Goal: Transaction & Acquisition: Register for event/course

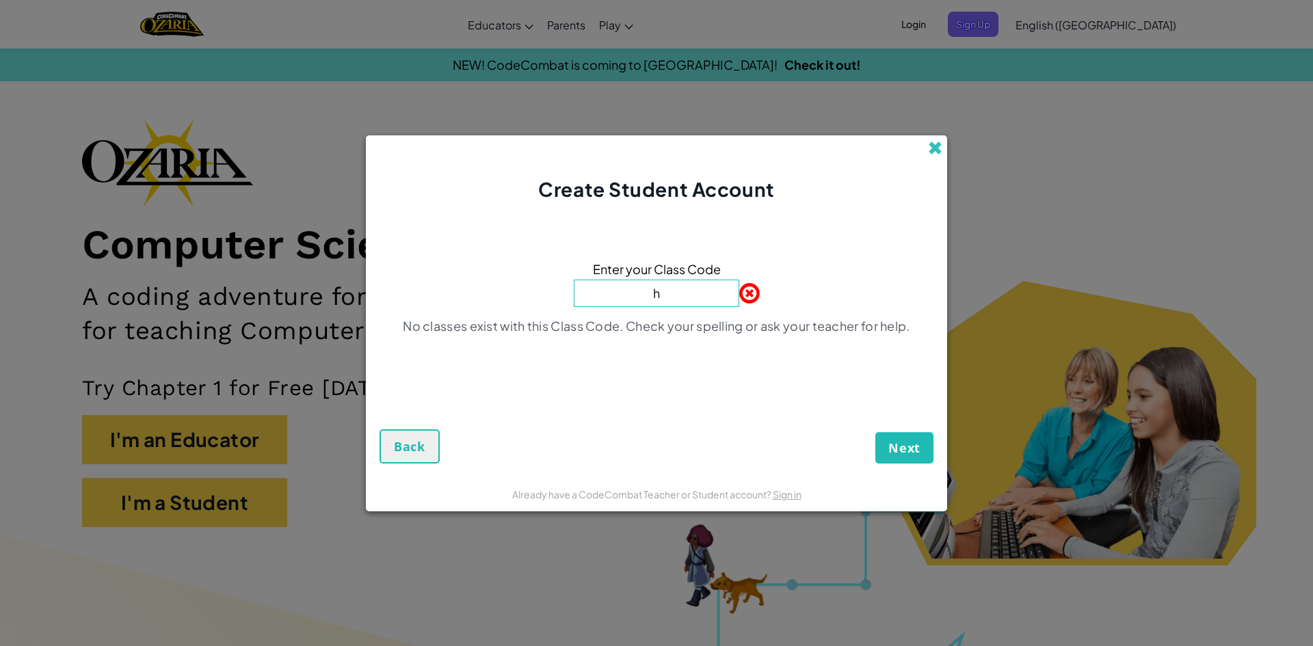
type input "h"
click at [939, 152] on span at bounding box center [935, 148] width 14 height 14
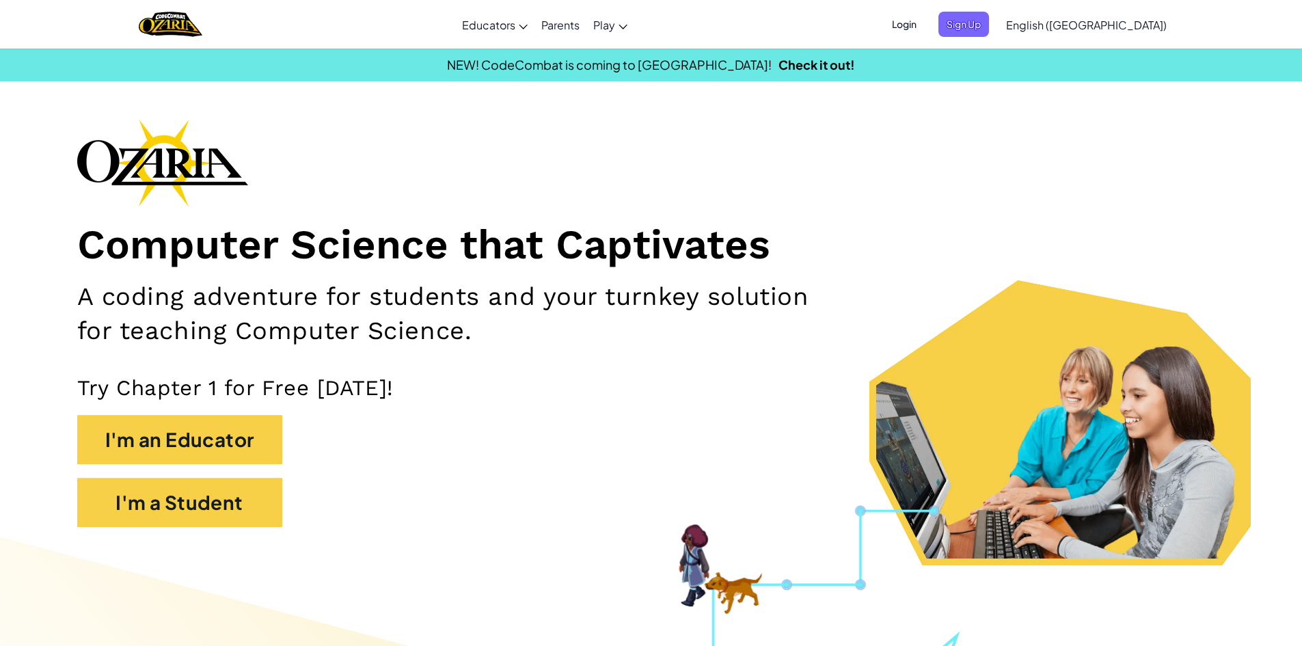
click at [925, 21] on span "Login" at bounding box center [904, 24] width 41 height 25
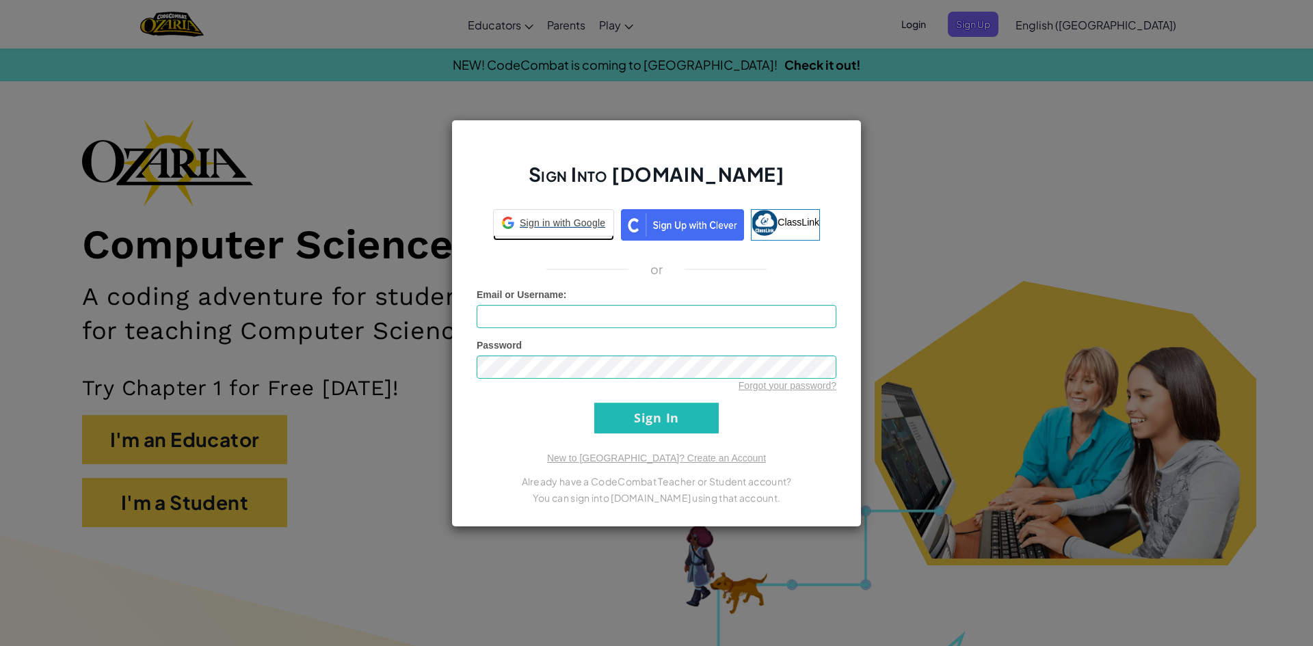
click at [570, 237] on link "Sign in with Google Sign in with Google. Opens in new tab" at bounding box center [553, 224] width 121 height 31
